Goal: Task Accomplishment & Management: Use online tool/utility

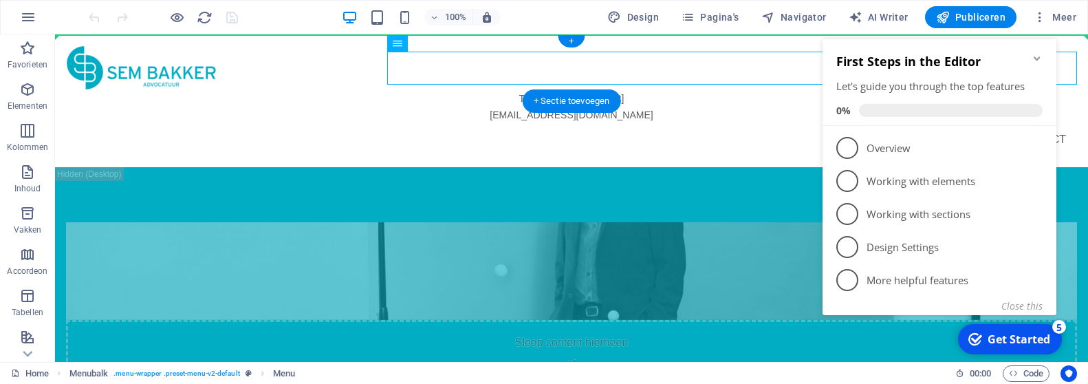
drag, startPoint x: 470, startPoint y: 54, endPoint x: 515, endPoint y: 52, distance: 45.4
click at [515, 123] on nav "Diensten Over Contact" at bounding box center [571, 139] width 1011 height 33
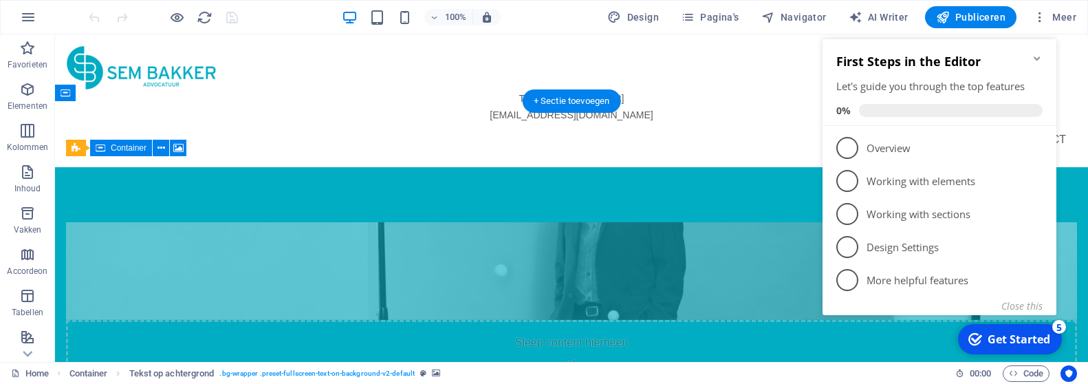
click at [177, 320] on div "Sleep content hierheen of Elementen toevoegen Klembord plakken" at bounding box center [571, 369] width 1011 height 98
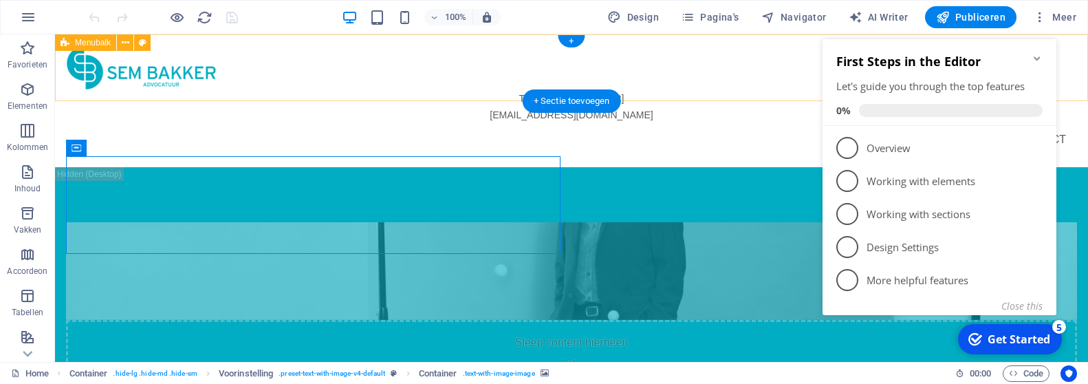
click at [699, 50] on div "T: + 31 (0) 20 220 01 78 office@sembakkeradvocatuur.nl Diensten Over Contact" at bounding box center [571, 100] width 1033 height 133
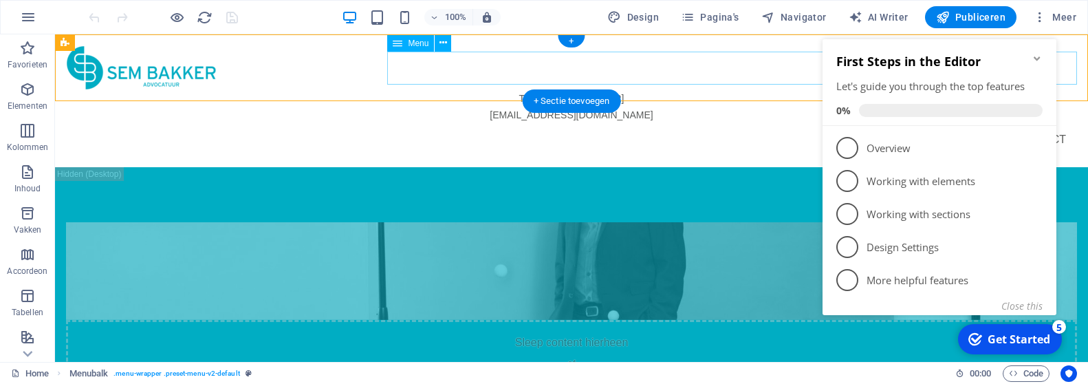
click at [709, 123] on nav "Diensten Over Contact" at bounding box center [571, 139] width 1011 height 33
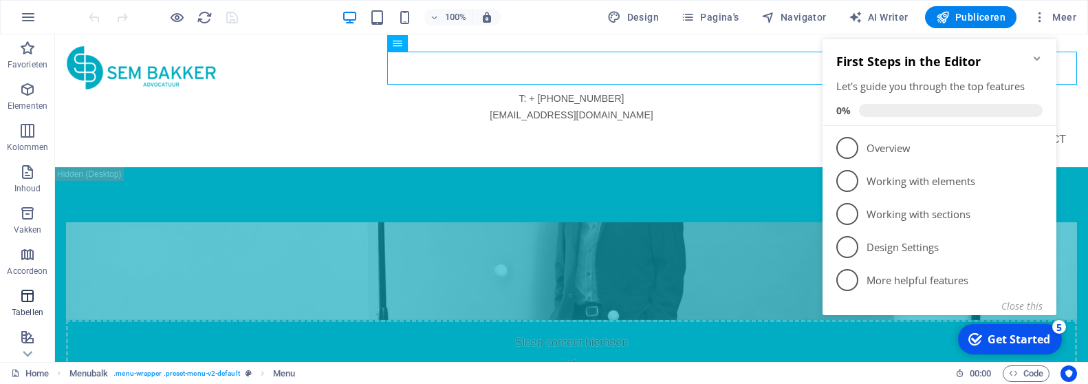
click at [27, 283] on button "Tabellen" at bounding box center [27, 302] width 55 height 41
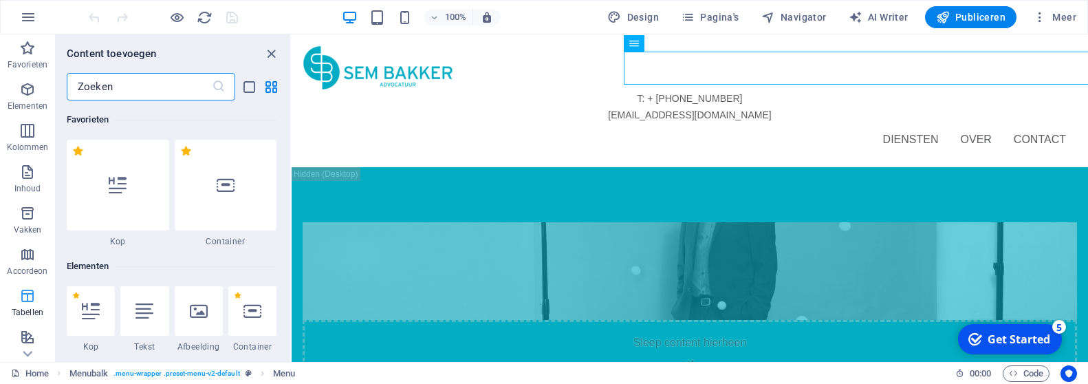
scroll to position [4763, 0]
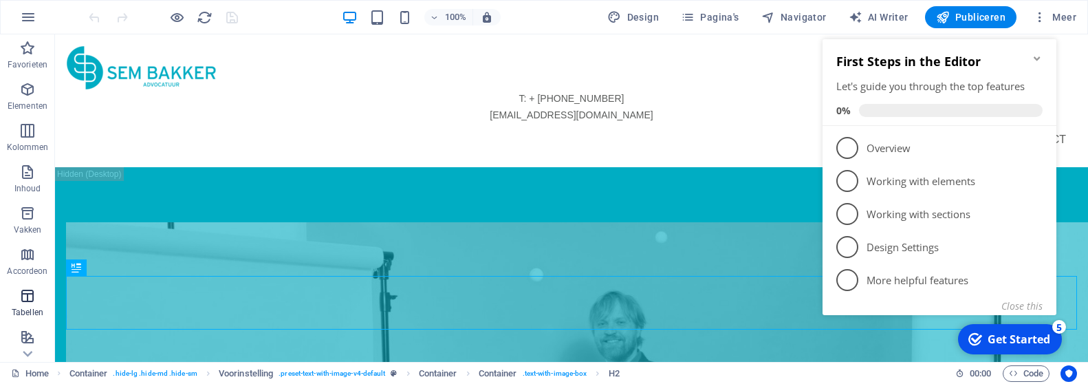
click at [28, 293] on icon "button" at bounding box center [27, 295] width 17 height 17
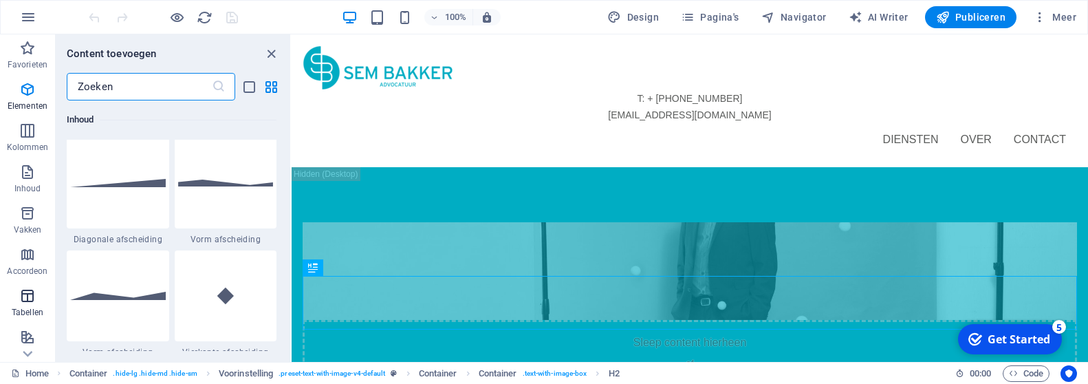
scroll to position [4763, 0]
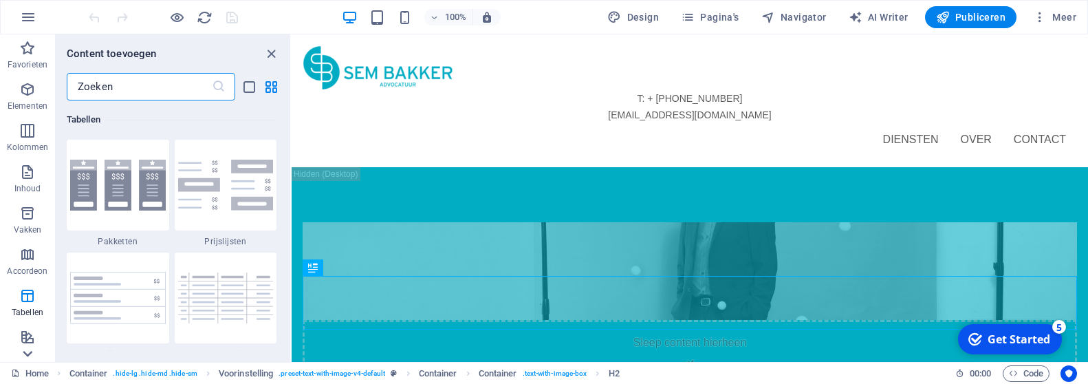
click at [30, 45] on icon at bounding box center [28, 42] width 10 height 6
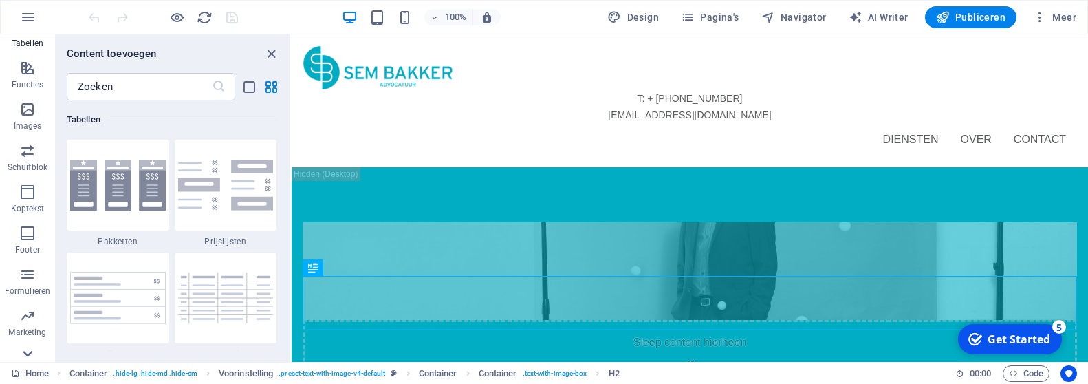
scroll to position [292, 0]
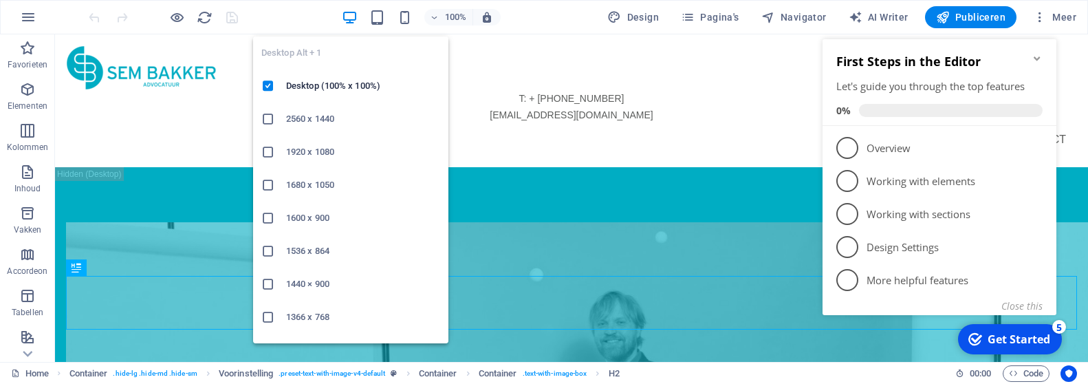
click at [270, 184] on icon at bounding box center [268, 185] width 14 height 14
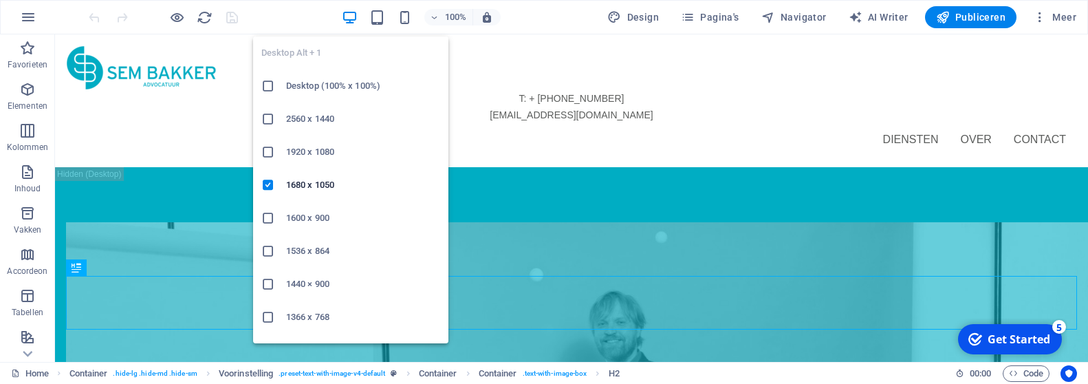
click at [305, 159] on h6 "1920 x 1080" at bounding box center [363, 152] width 154 height 17
click at [302, 225] on h6 "1600 x 900" at bounding box center [363, 218] width 154 height 17
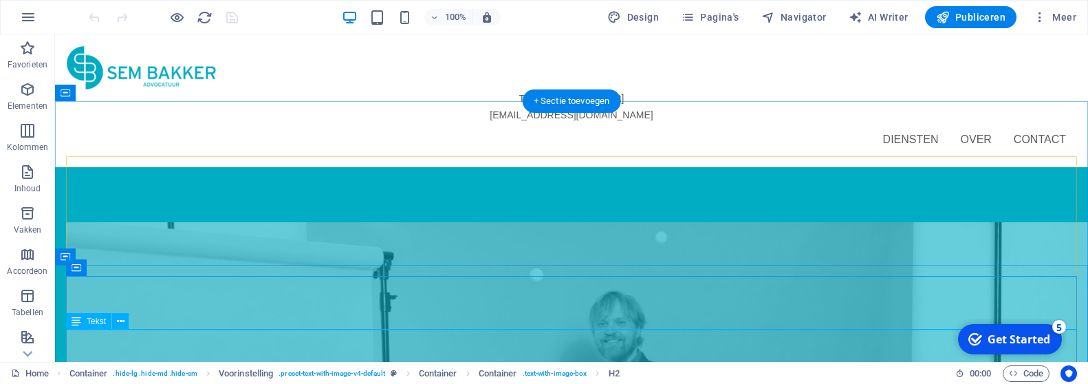
drag, startPoint x: 420, startPoint y: 236, endPoint x: 373, endPoint y: 325, distance: 100.9
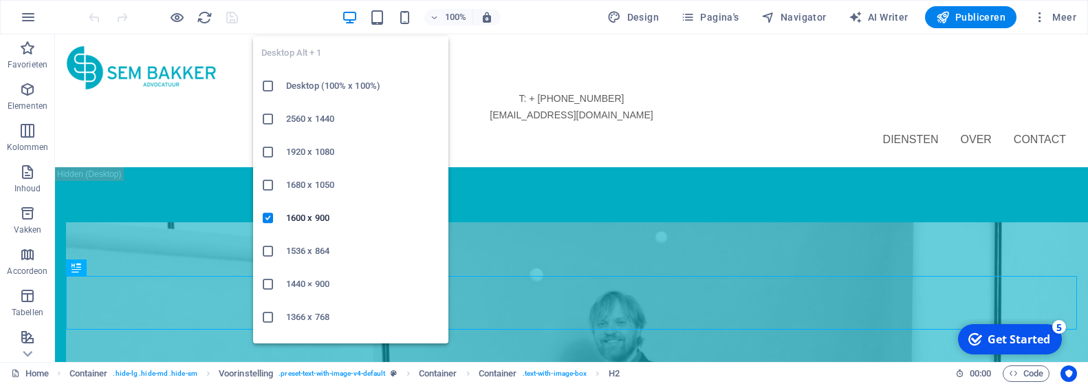
click at [351, 17] on icon "button" at bounding box center [350, 18] width 16 height 16
click at [323, 323] on h6 "1366 x 768" at bounding box center [363, 317] width 154 height 17
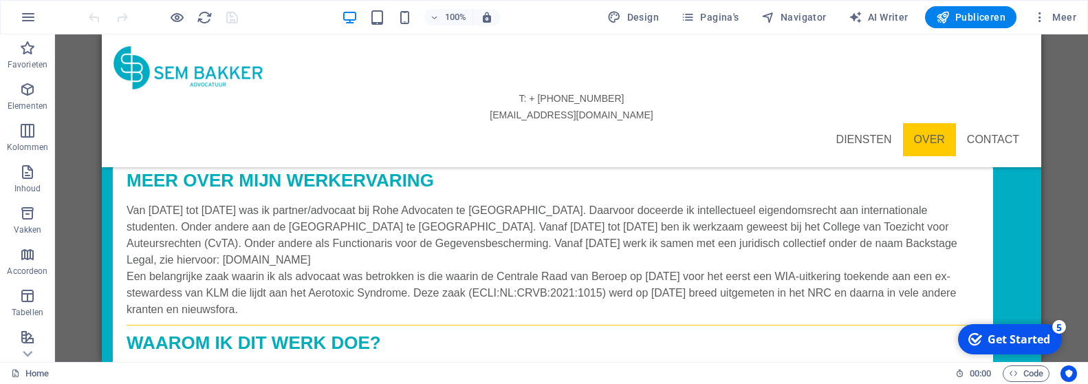
scroll to position [2502, 0]
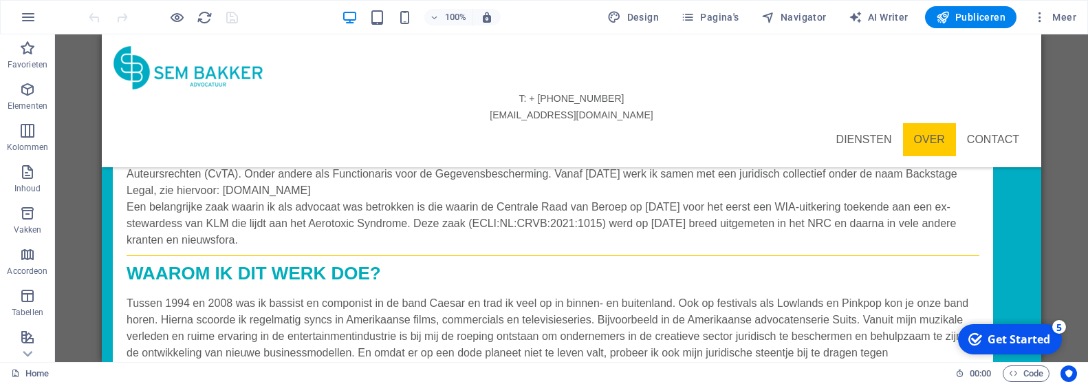
drag, startPoint x: 805, startPoint y: 305, endPoint x: 896, endPoint y: 455, distance: 175.6
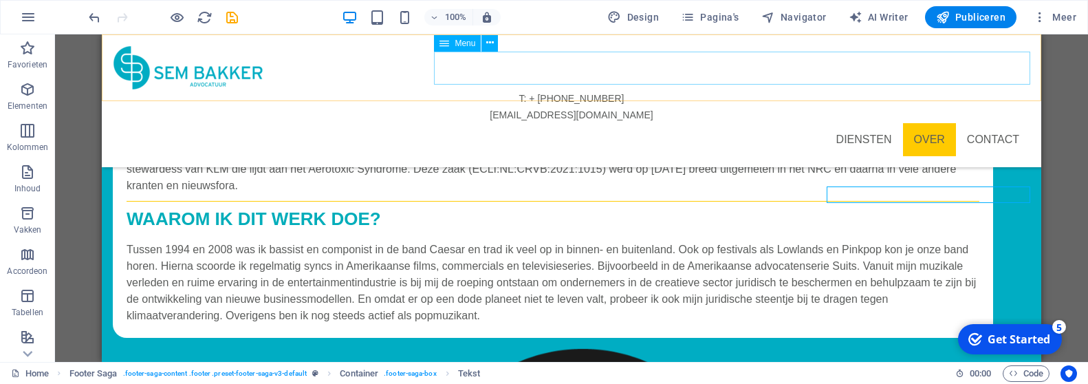
click at [990, 123] on nav "Diensten Over Contact" at bounding box center [571, 139] width 917 height 33
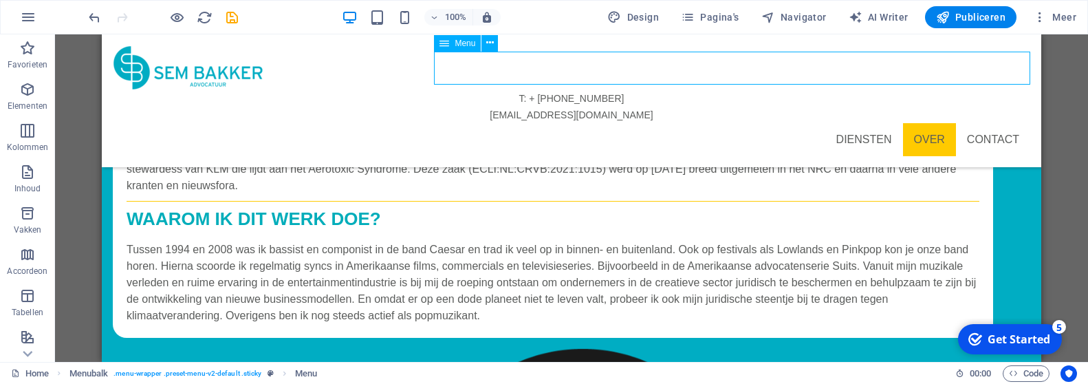
click at [988, 123] on nav "Diensten Over Contact" at bounding box center [571, 139] width 917 height 33
click at [882, 123] on nav "Diensten Over Contact" at bounding box center [571, 139] width 917 height 33
click at [868, 123] on nav "Diensten Over Contact" at bounding box center [571, 139] width 917 height 33
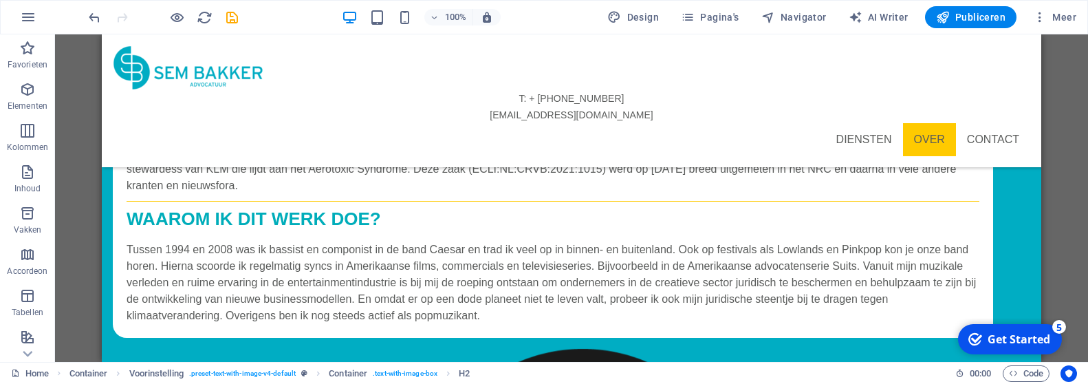
drag, startPoint x: 470, startPoint y: 188, endPoint x: 553, endPoint y: 66, distance: 148.0
click at [435, 18] on icon "button" at bounding box center [435, 17] width 10 height 9
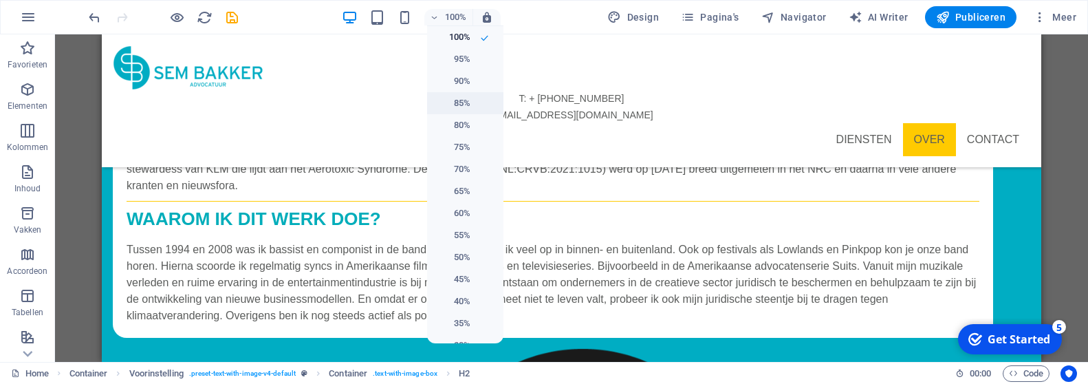
click at [448, 98] on h6 "85%" at bounding box center [452, 103] width 35 height 17
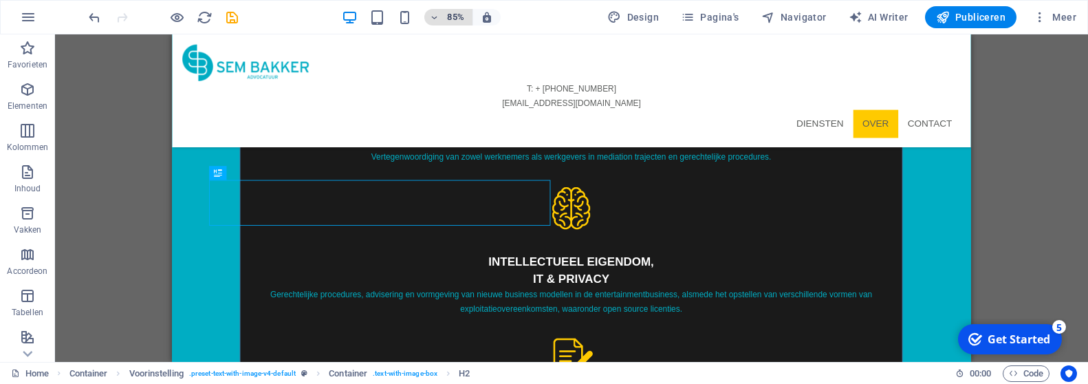
click at [436, 20] on icon "button" at bounding box center [435, 17] width 10 height 9
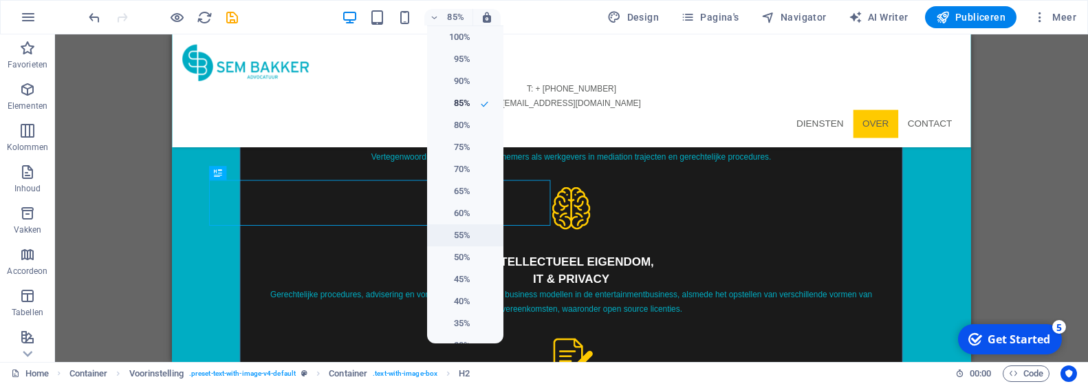
click at [457, 239] on h6 "55%" at bounding box center [452, 235] width 35 height 17
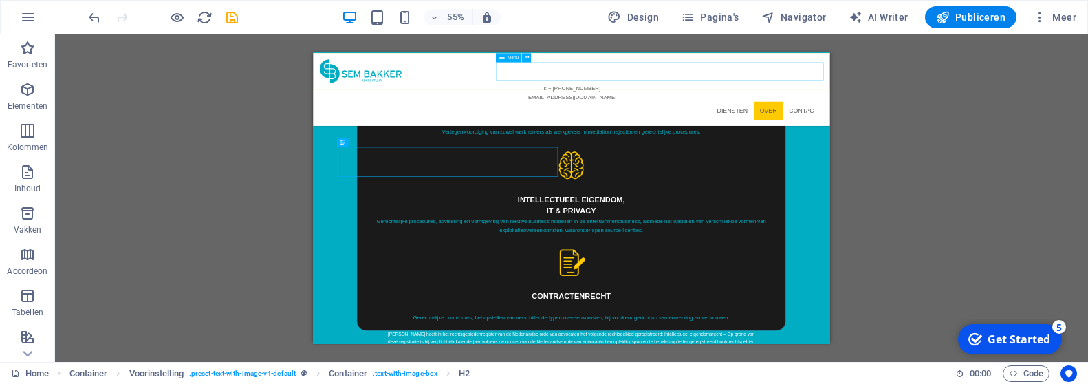
click at [1087, 141] on nav "Diensten Over Contact" at bounding box center [782, 157] width 917 height 33
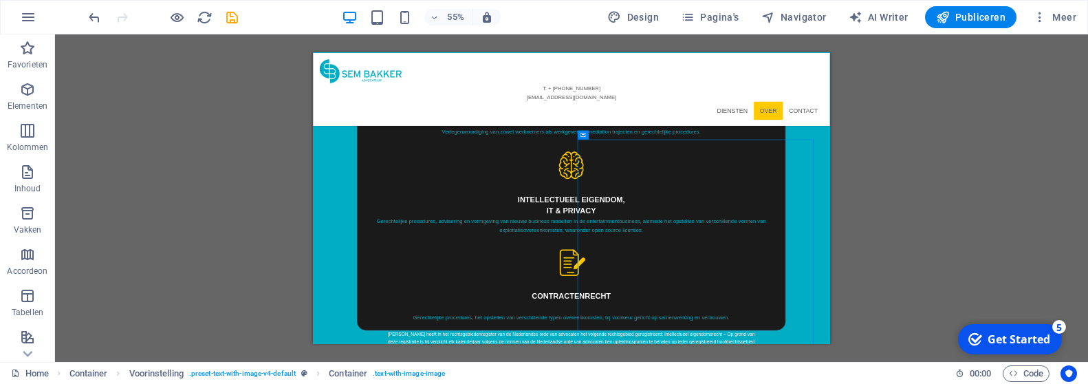
drag, startPoint x: 1208, startPoint y: 342, endPoint x: 1138, endPoint y: 34, distance: 316.0
click at [439, 17] on icon "button" at bounding box center [435, 17] width 10 height 9
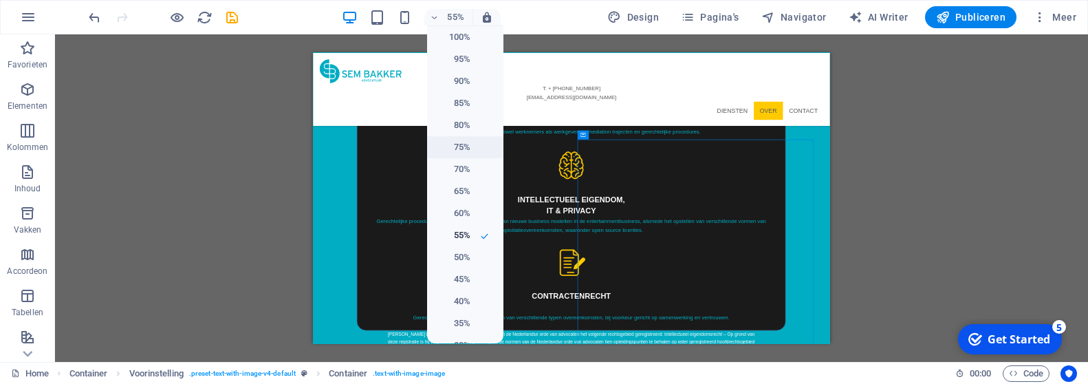
click at [448, 146] on h6 "75%" at bounding box center [452, 147] width 35 height 17
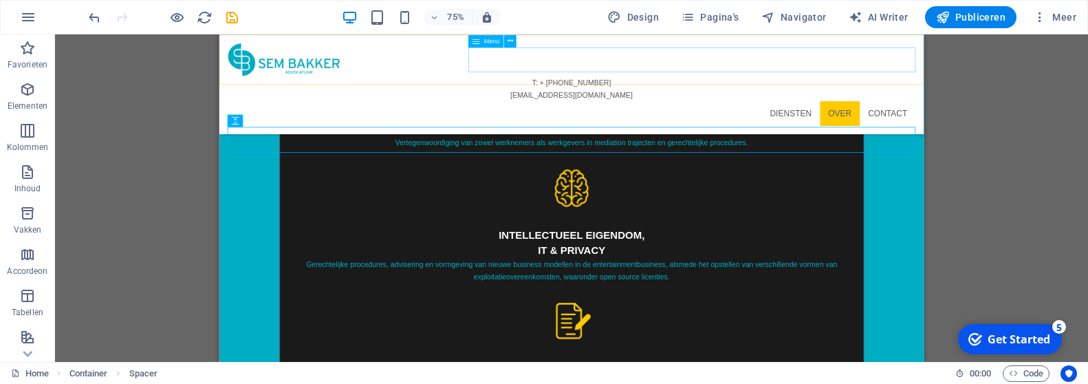
click at [983, 123] on nav "Diensten Over Contact" at bounding box center [688, 139] width 917 height 33
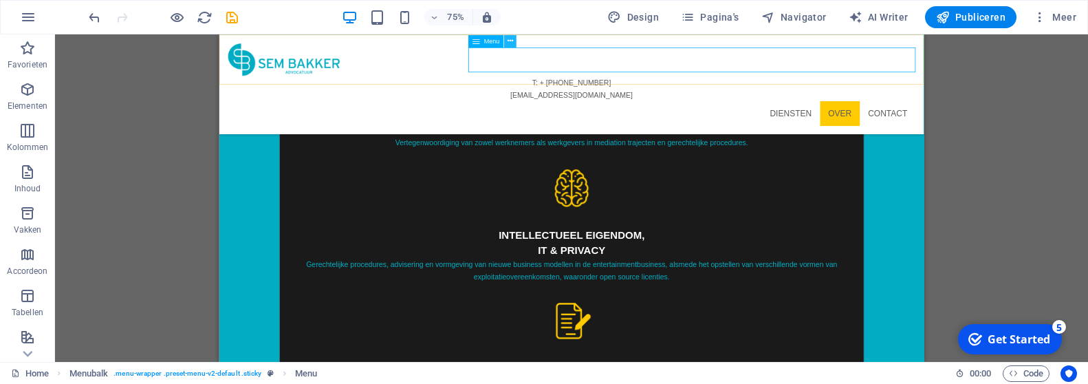
click at [512, 43] on icon at bounding box center [511, 41] width 6 height 11
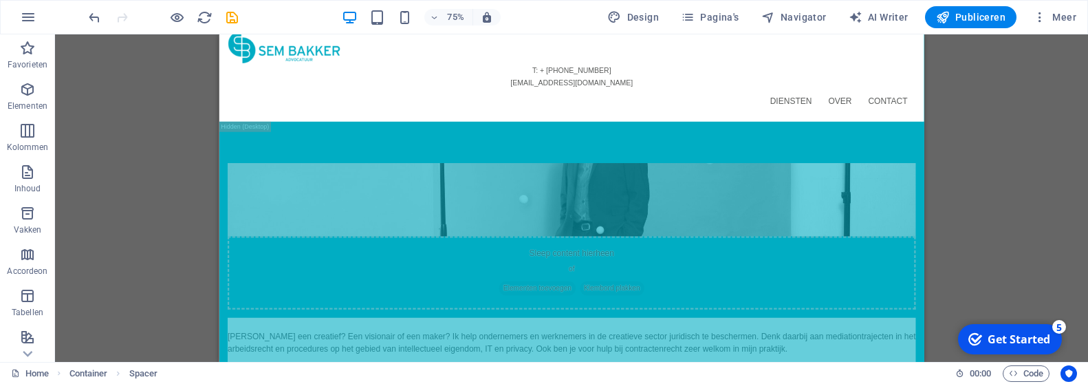
scroll to position [0, 0]
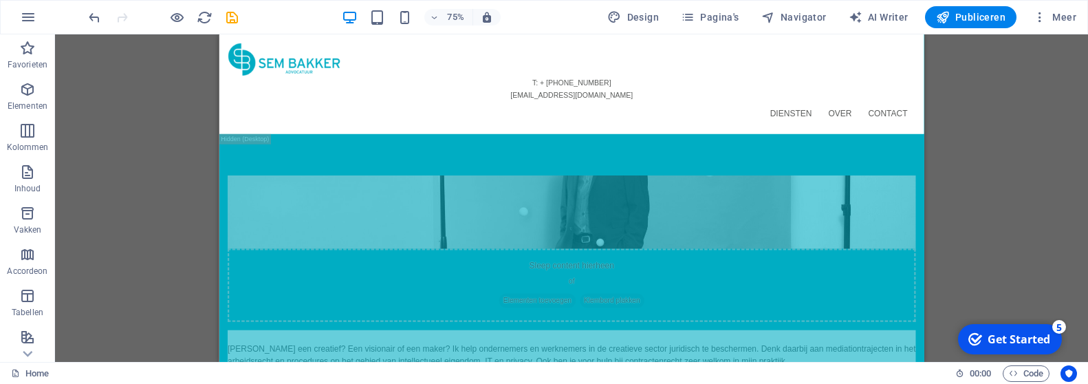
drag, startPoint x: 539, startPoint y: 167, endPoint x: 498, endPoint y: 14, distance: 158.2
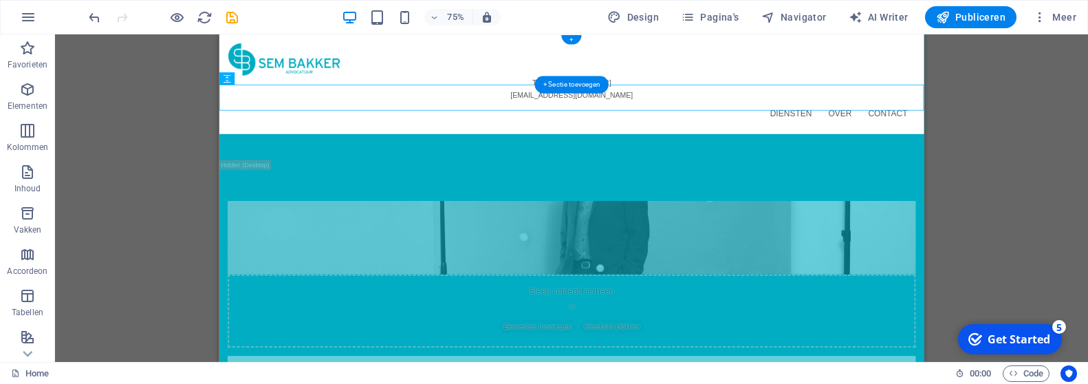
click at [1087, 123] on nav "Diensten Over Contact" at bounding box center [688, 139] width 917 height 33
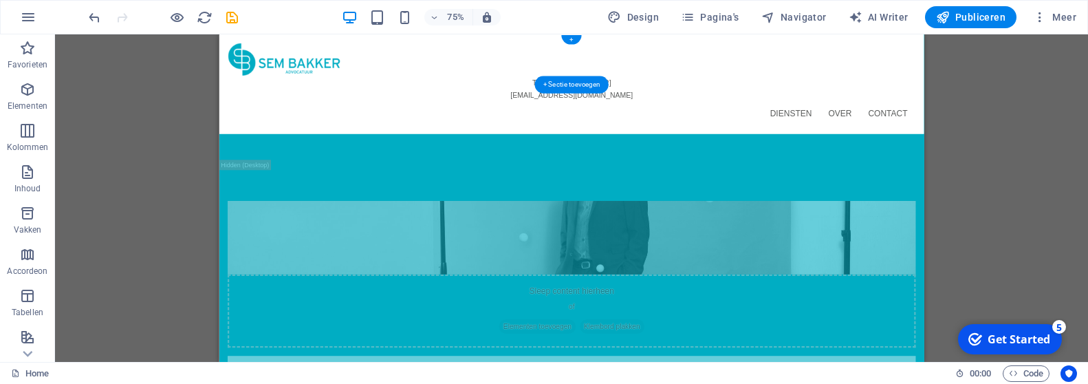
drag, startPoint x: 1079, startPoint y: 243, endPoint x: 1066, endPoint y: 43, distance: 200.6
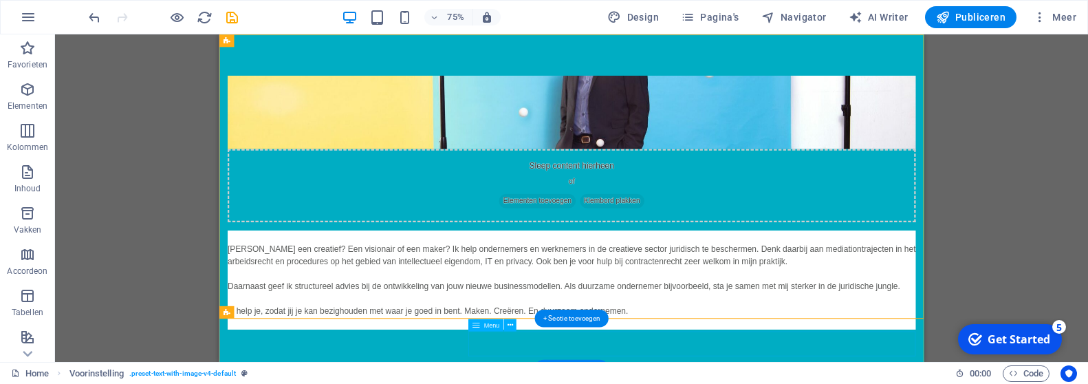
click at [983, 166] on div "Sleep content hierheen of Elementen toevoegen Klembord plakken Ben jij een crea…" at bounding box center [688, 258] width 939 height 448
click at [1039, 18] on icon "button" at bounding box center [1040, 17] width 14 height 14
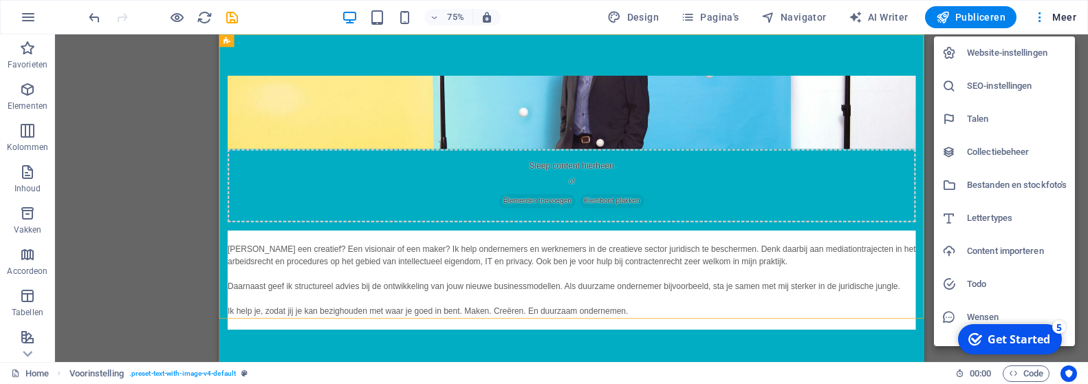
click at [756, 113] on div at bounding box center [544, 192] width 1088 height 384
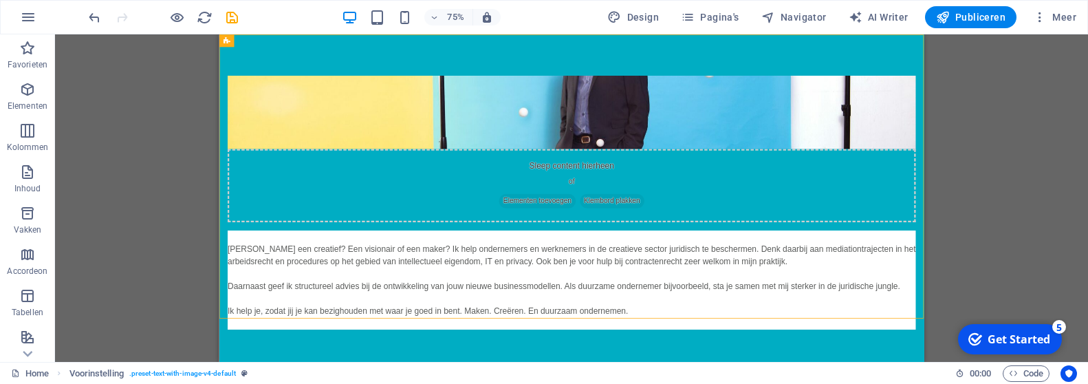
drag, startPoint x: 952, startPoint y: 102, endPoint x: 942, endPoint y: -51, distance: 153.0
drag, startPoint x: 908, startPoint y: 160, endPoint x: 886, endPoint y: -94, distance: 255.4
drag, startPoint x: 449, startPoint y: 117, endPoint x: 471, endPoint y: 382, distance: 265.7
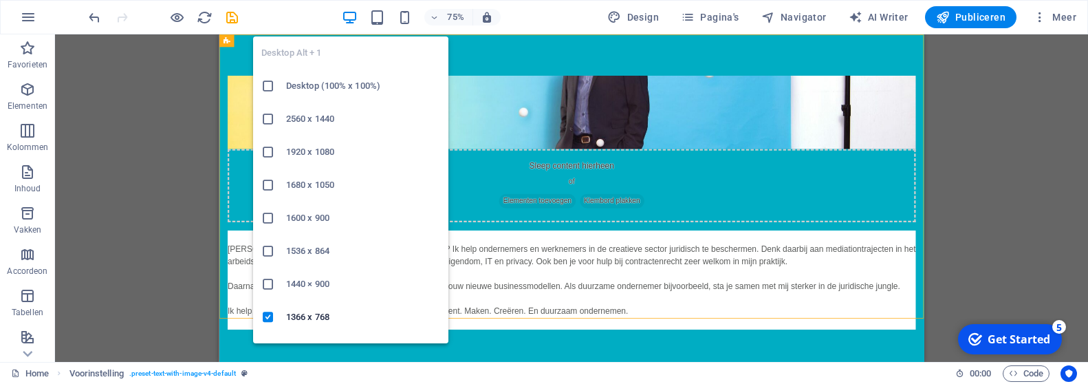
click at [315, 285] on h6 "1440 × 900" at bounding box center [363, 284] width 154 height 17
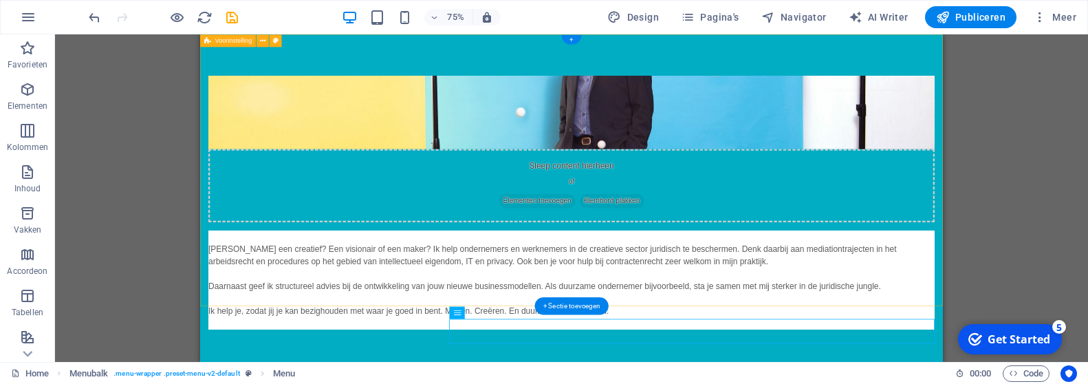
click at [1047, 154] on div "Sleep content hierheen of Elementen toevoegen Klembord plakken Ben jij een crea…" at bounding box center [695, 258] width 990 height 448
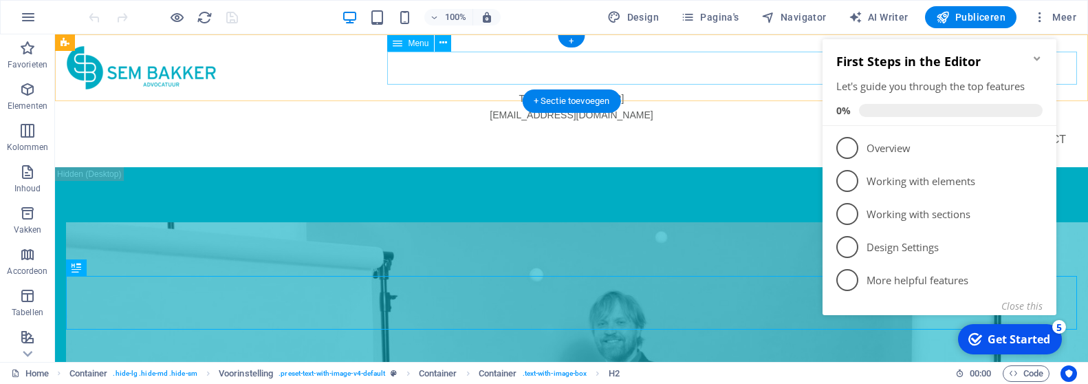
click at [682, 123] on nav "Diensten Over Contact" at bounding box center [571, 139] width 1011 height 33
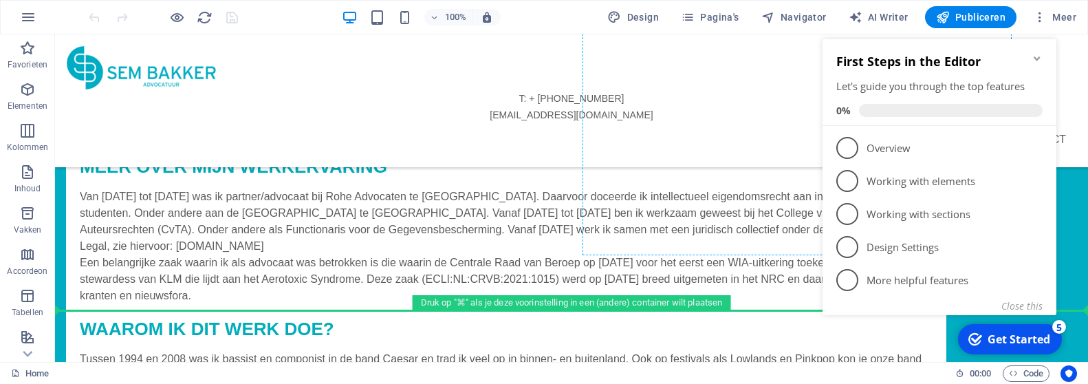
scroll to position [2407, 0]
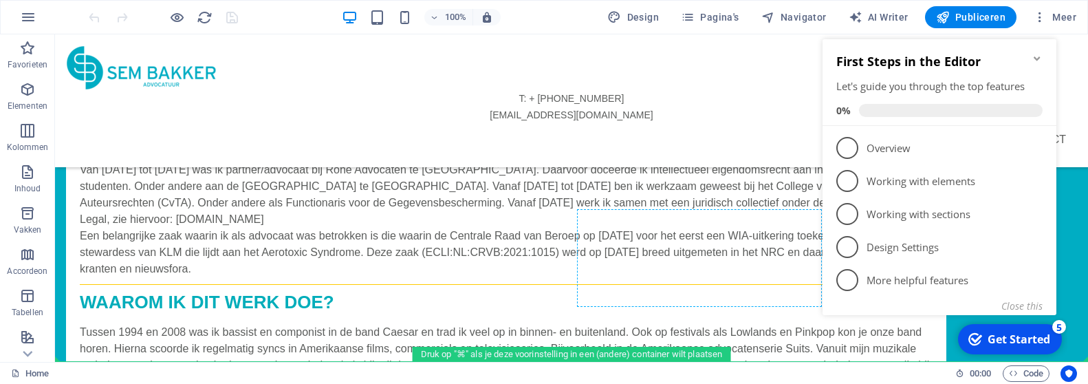
drag, startPoint x: 699, startPoint y: 157, endPoint x: 811, endPoint y: 277, distance: 164.0
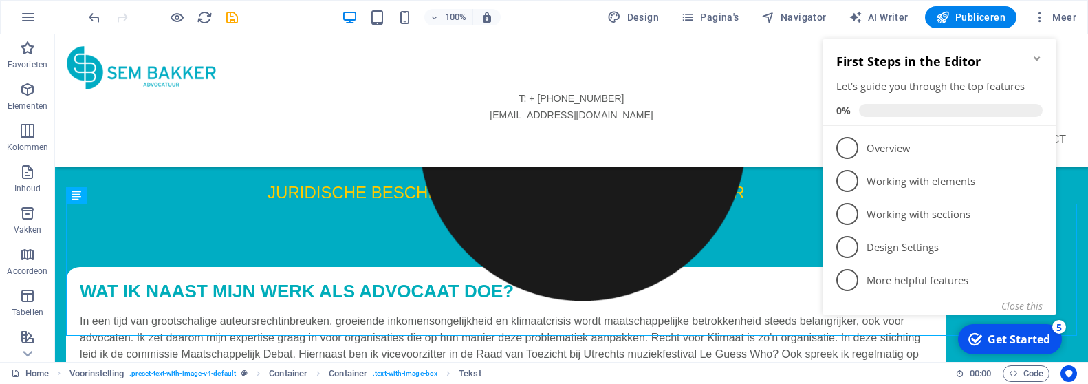
scroll to position [2615, 0]
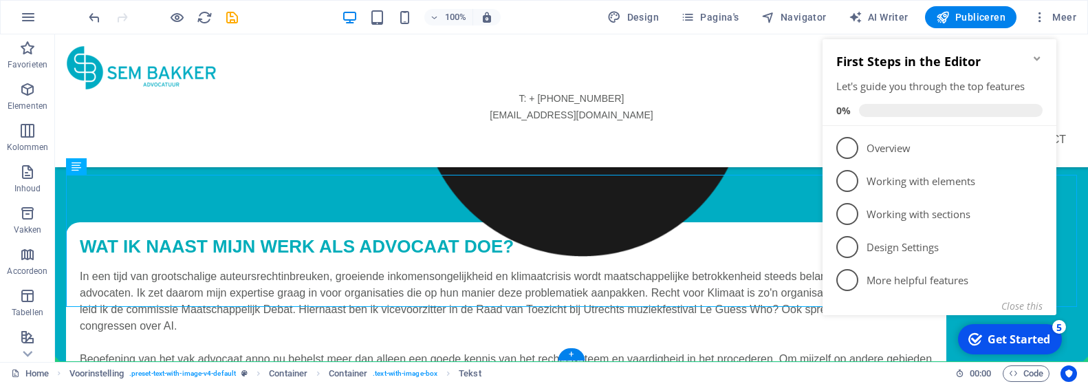
drag, startPoint x: 759, startPoint y: 339, endPoint x: 803, endPoint y: 394, distance: 70.9
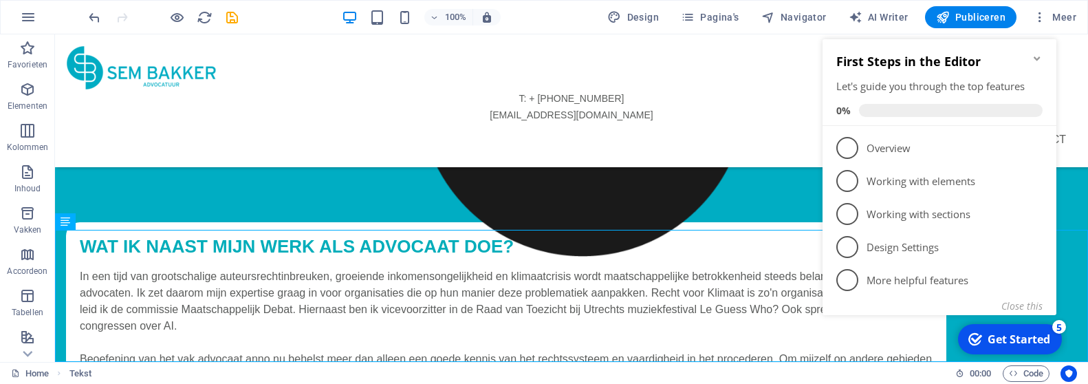
drag, startPoint x: 677, startPoint y: 334, endPoint x: 776, endPoint y: 397, distance: 117.7
click at [1019, 305] on button "Close this" at bounding box center [1021, 305] width 41 height 13
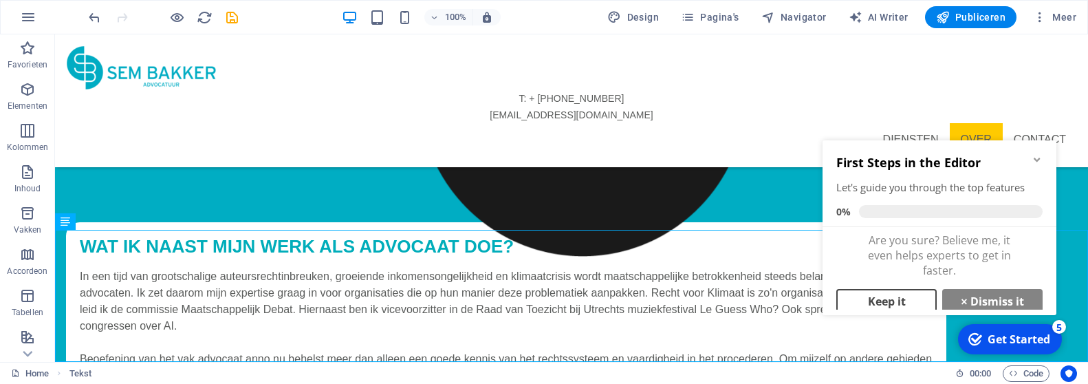
click at [921, 305] on link "Keep it" at bounding box center [886, 301] width 100 height 25
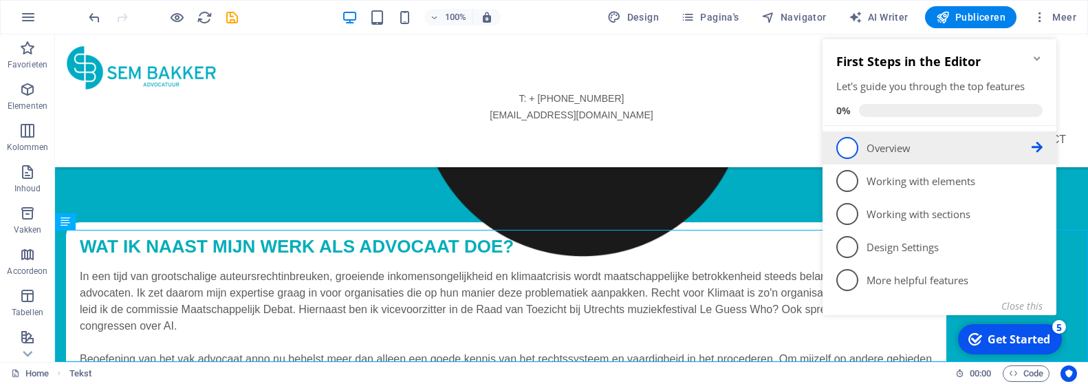
click at [851, 148] on span "1" at bounding box center [847, 148] width 22 height 22
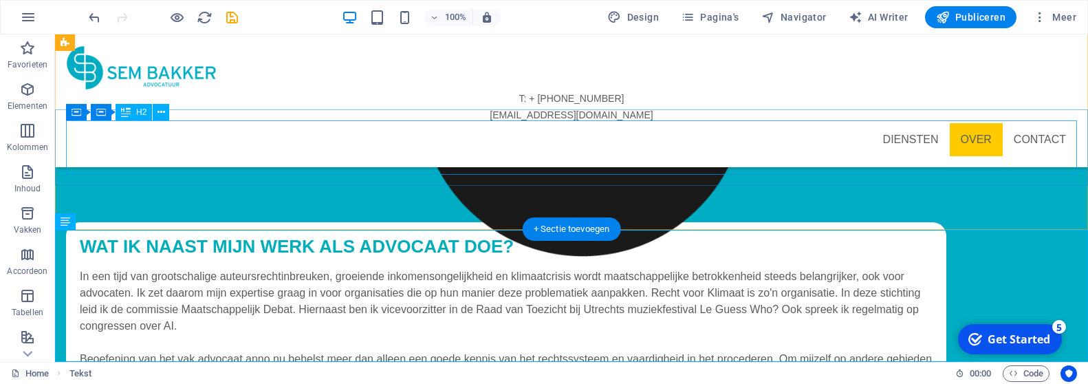
scroll to position [0, 0]
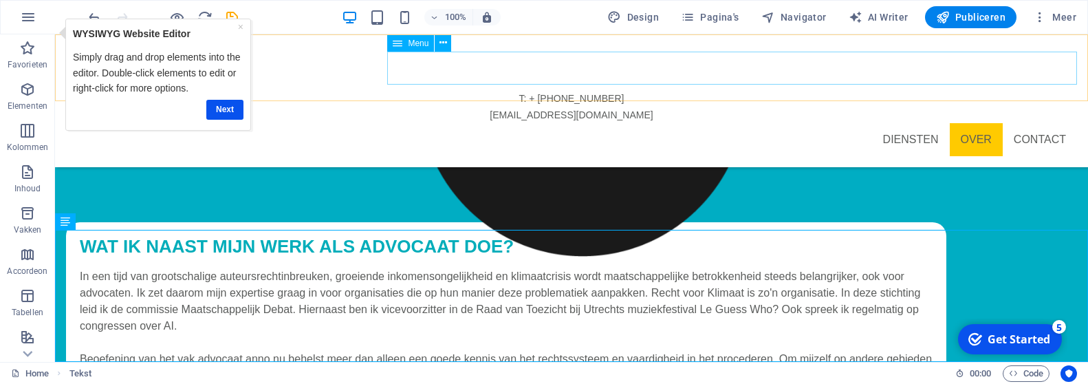
click at [1048, 123] on nav "Diensten Over Contact" at bounding box center [571, 139] width 1011 height 33
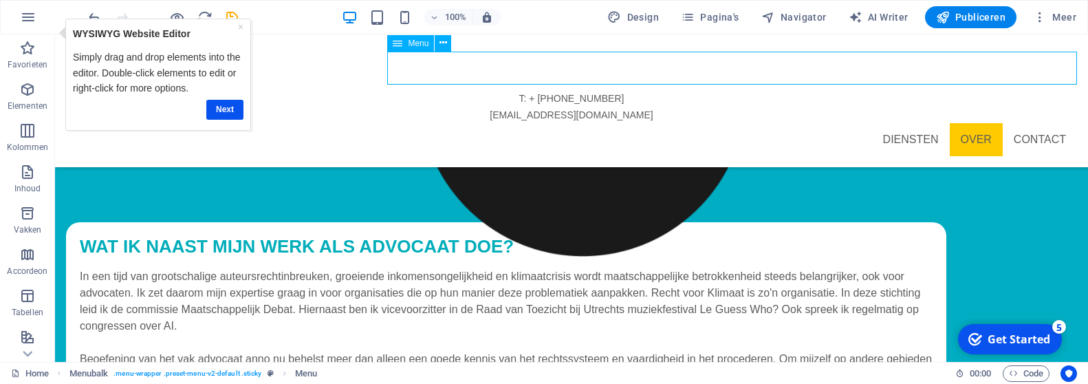
click at [1048, 123] on nav "Diensten Over Contact" at bounding box center [571, 139] width 1011 height 33
click at [904, 123] on nav "Diensten Over Contact" at bounding box center [571, 139] width 1011 height 33
click at [1026, 123] on nav "Diensten Over Contact" at bounding box center [571, 139] width 1011 height 33
